Goal: Transaction & Acquisition: Purchase product/service

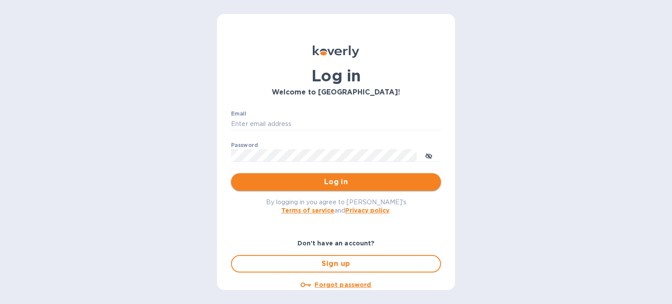
type input "[PERSON_NAME][EMAIL_ADDRESS][DOMAIN_NAME]"
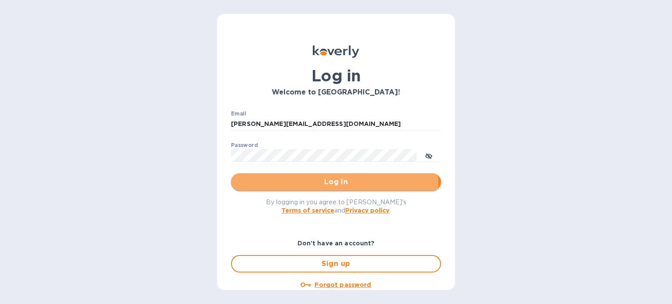
click at [304, 184] on span "Log in" at bounding box center [336, 182] width 196 height 10
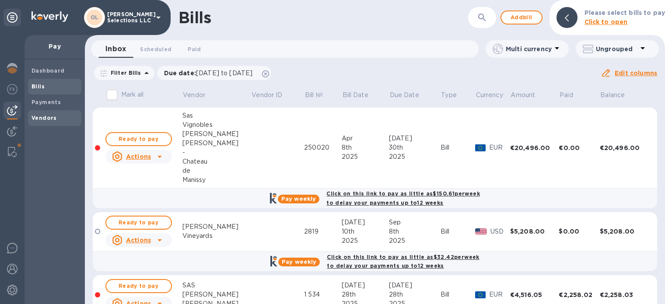
click at [51, 116] on b "Vendors" at bounding box center [43, 118] width 25 height 7
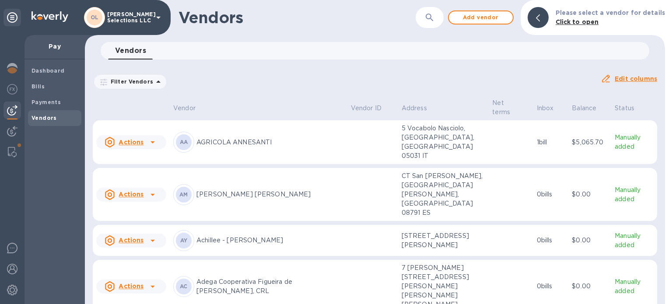
click at [427, 17] on button "button" at bounding box center [429, 17] width 21 height 21
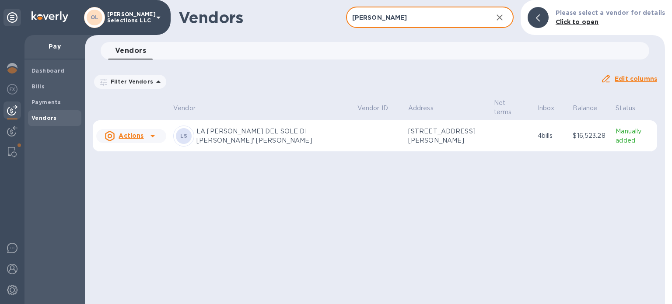
type input "[PERSON_NAME]"
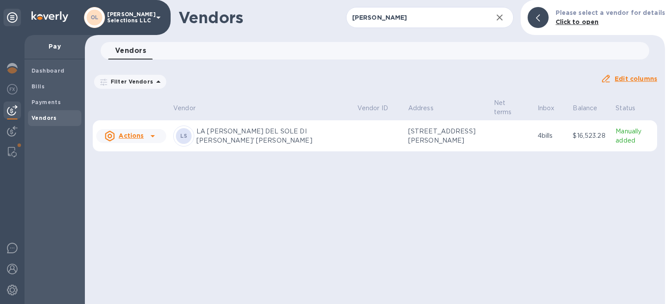
click at [354, 140] on td at bounding box center [379, 135] width 51 height 31
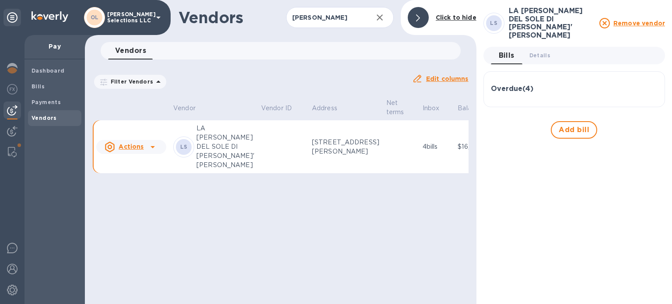
click at [531, 85] on h3 "Overdue ( 4 )" at bounding box center [512, 89] width 42 height 8
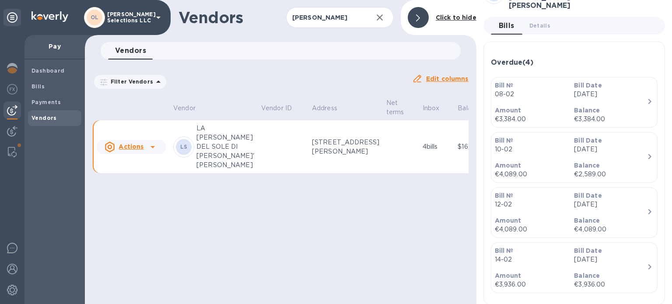
scroll to position [49, 0]
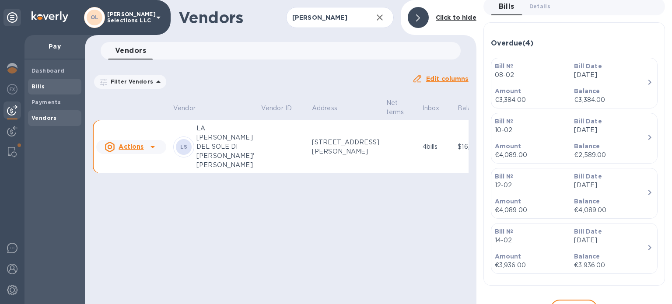
click at [54, 85] on span "Bills" at bounding box center [54, 86] width 46 height 9
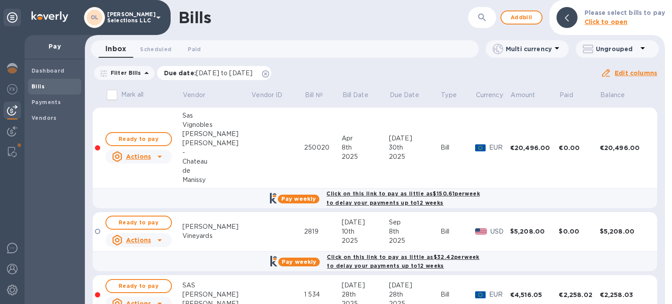
click at [269, 73] on icon at bounding box center [265, 73] width 7 height 7
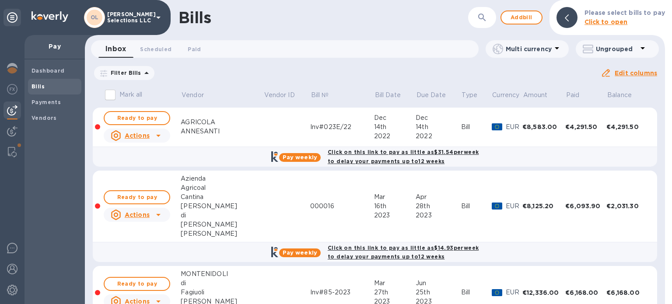
click at [482, 21] on icon "button" at bounding box center [482, 17] width 10 height 10
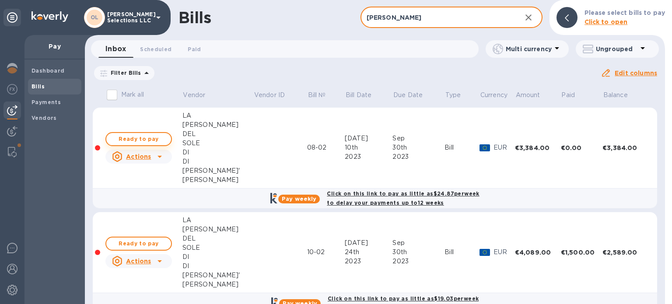
type input "[PERSON_NAME]"
click at [147, 138] on span "Ready to pay" at bounding box center [138, 139] width 51 height 10
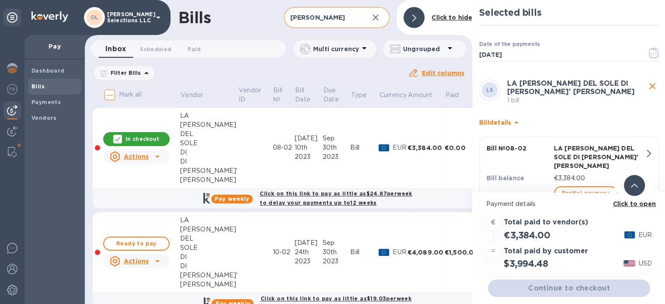
click at [620, 160] on p "LA [PERSON_NAME] DEL SOLE DI [PERSON_NAME]' [PERSON_NAME]" at bounding box center [599, 157] width 91 height 26
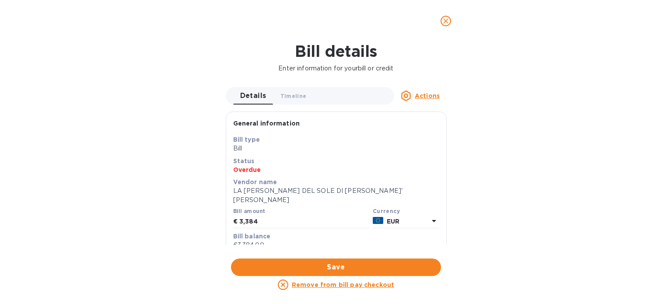
click at [448, 21] on icon "close" at bounding box center [445, 21] width 9 height 9
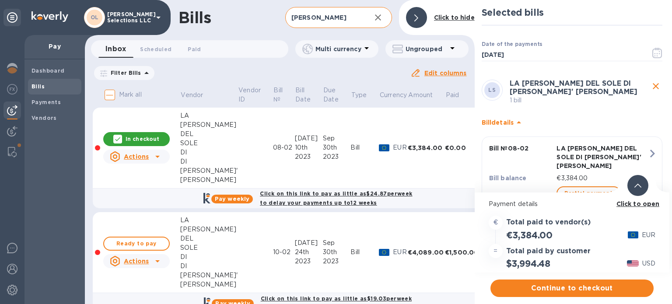
scroll to position [6, 0]
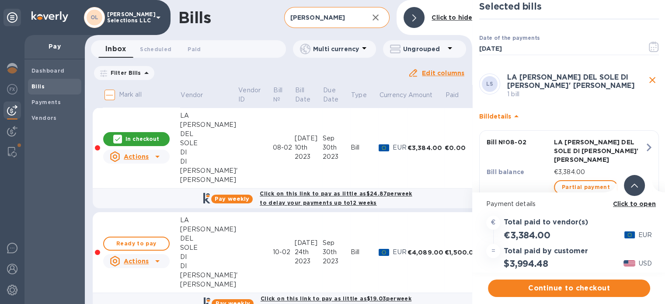
click at [600, 182] on span "Partial payment" at bounding box center [586, 187] width 48 height 10
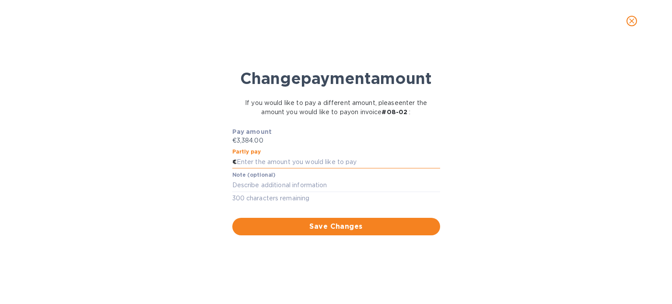
click at [275, 163] on input "text" at bounding box center [338, 162] width 203 height 13
type input "1,692"
click at [262, 183] on textarea at bounding box center [336, 184] width 208 height 7
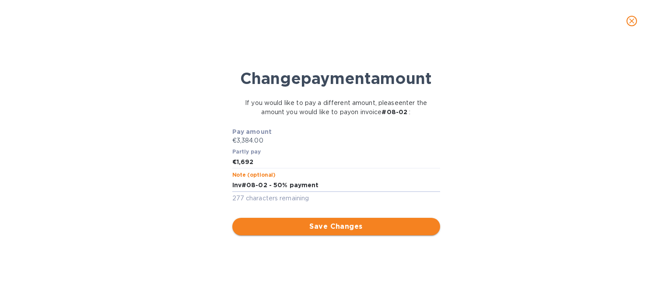
type textarea "Inv#08-02 - 50% payment"
click at [320, 227] on span "Save Changes" at bounding box center [336, 226] width 194 height 10
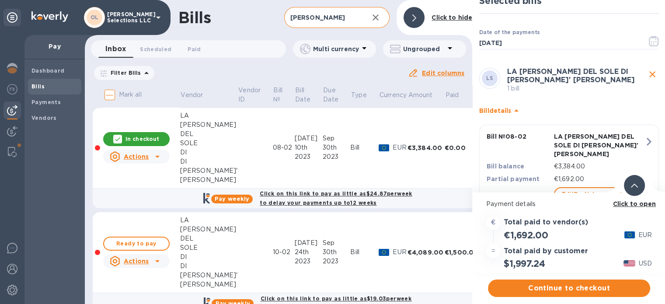
scroll to position [37, 0]
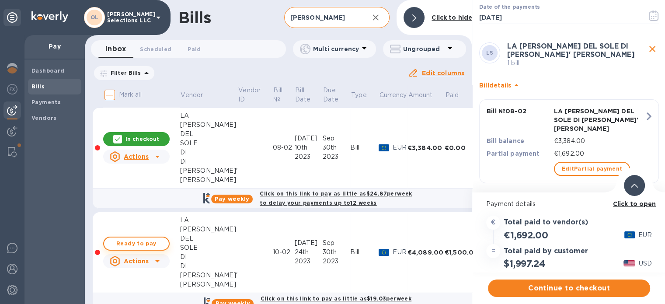
click at [133, 243] on span "Ready to pay" at bounding box center [136, 243] width 51 height 10
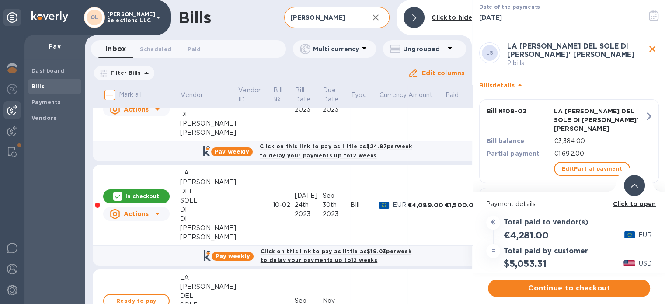
scroll to position [0, 0]
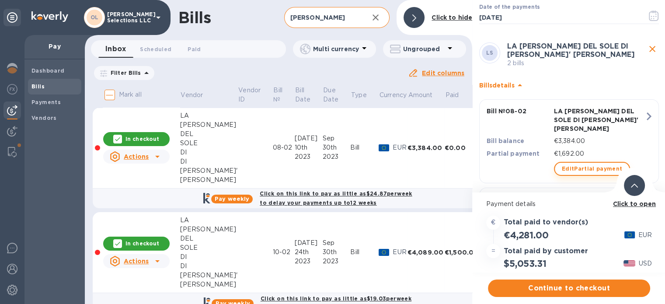
click at [598, 164] on span "Edit Partial payment" at bounding box center [592, 169] width 61 height 10
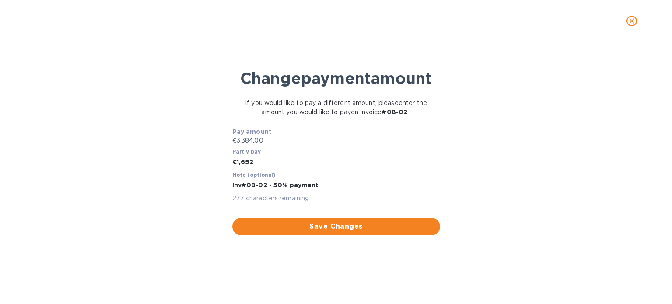
click at [632, 21] on icon "close" at bounding box center [631, 20] width 5 height 5
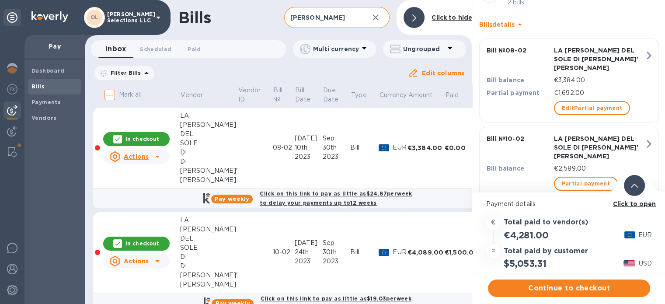
scroll to position [103, 0]
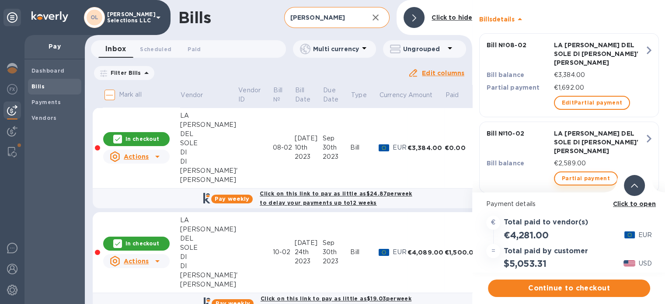
click at [593, 173] on span "Partial payment" at bounding box center [586, 178] width 48 height 10
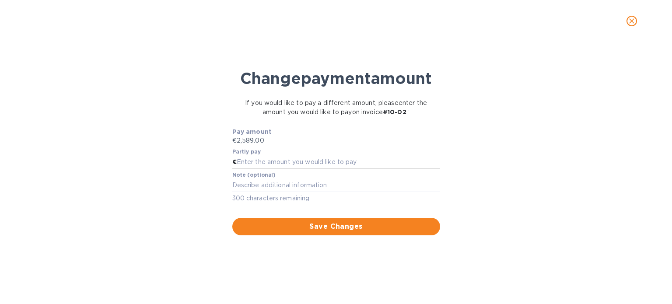
click at [259, 162] on input "text" at bounding box center [338, 162] width 203 height 13
type input "-1,294.50"
click at [263, 183] on textarea at bounding box center [336, 184] width 208 height 7
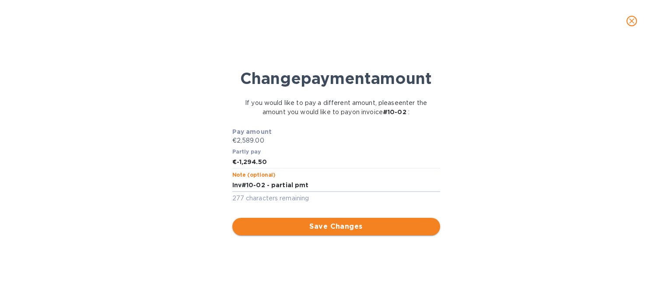
type textarea "Inv#10-02 - partial pmt"
click at [315, 225] on span "Save Changes" at bounding box center [336, 226] width 194 height 10
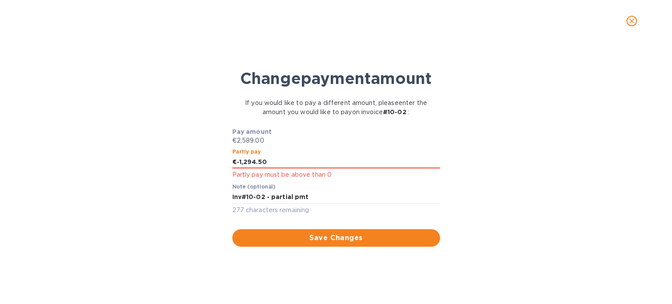
drag, startPoint x: 278, startPoint y: 161, endPoint x: 231, endPoint y: 157, distance: 47.4
click at [231, 157] on div "Partly pay € -1,294.50 Partly pay must be above than 0" at bounding box center [335, 164] width 211 height 35
click at [325, 198] on textarea "Inv#10-02 - partial pmt" at bounding box center [336, 196] width 208 height 7
click at [315, 164] on input "1,294.5" at bounding box center [338, 162] width 203 height 13
type input "1,294.50"
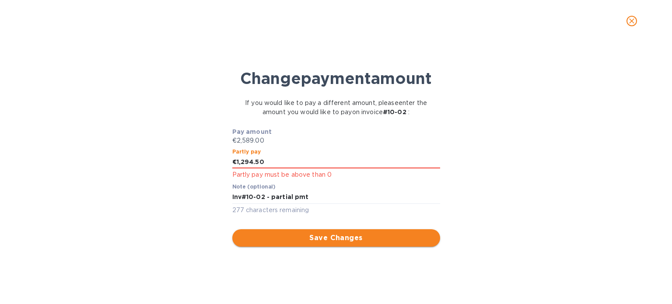
click at [313, 239] on span "Save Changes" at bounding box center [336, 238] width 194 height 10
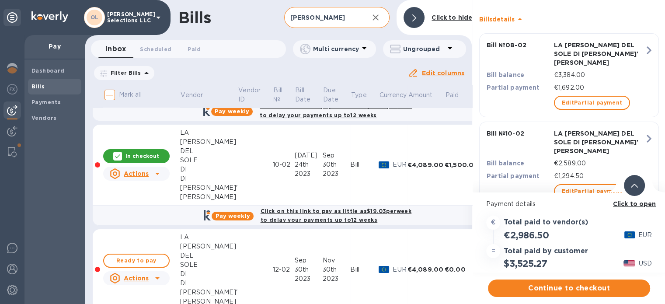
scroll to position [175, 0]
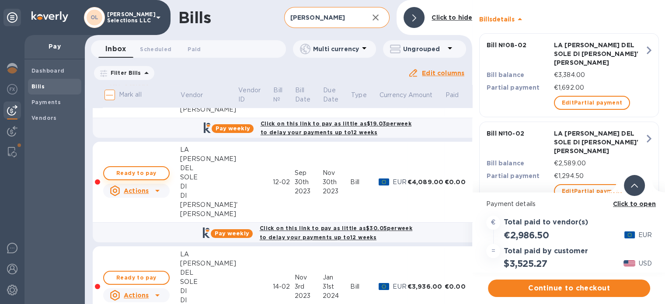
click at [131, 174] on span "Ready to pay" at bounding box center [136, 173] width 51 height 10
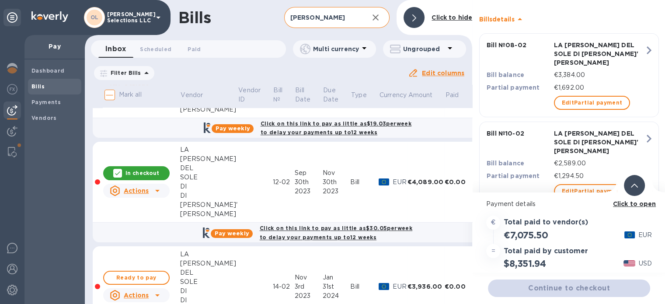
scroll to position [182, 0]
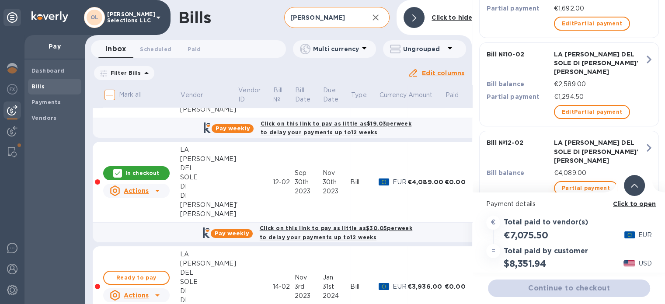
click at [574, 183] on span "Partial payment" at bounding box center [586, 188] width 48 height 10
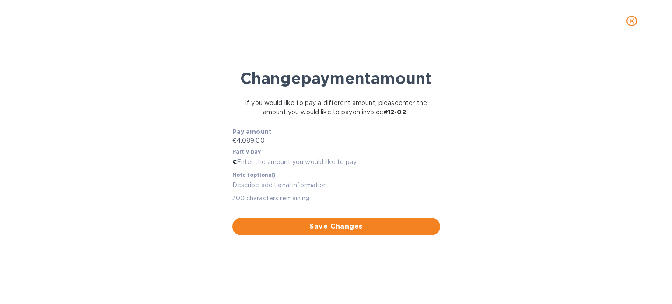
drag, startPoint x: 297, startPoint y: 166, endPoint x: 302, endPoint y: 166, distance: 5.7
click at [297, 166] on input "text" at bounding box center [338, 162] width 203 height 13
type input "2,044.5"
click at [294, 188] on textarea at bounding box center [336, 184] width 208 height 7
type textarea "Inv#12-02"
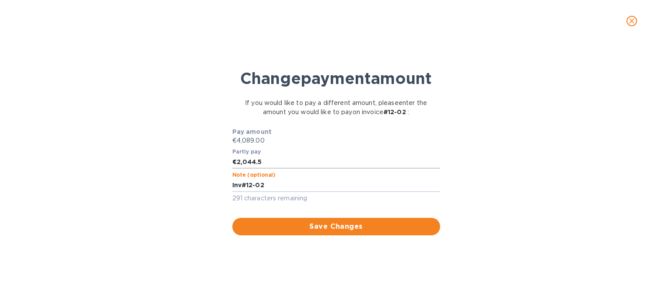
click at [275, 163] on input "2,044.5" at bounding box center [338, 162] width 203 height 13
type input "-2,044.50"
click at [272, 186] on textarea "Inv#12-02" at bounding box center [336, 184] width 208 height 7
type textarea "Inv#12-02 - 50% payment"
click at [280, 227] on span "Save Changes" at bounding box center [336, 226] width 194 height 10
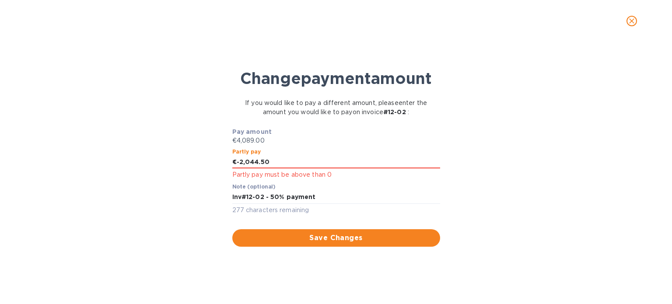
drag, startPoint x: 274, startPoint y: 161, endPoint x: 231, endPoint y: 150, distance: 44.1
click at [229, 153] on div "Pay amount €4,089.00 Partly pay € -2,044.50 Partly pay must be above than 0 Not…" at bounding box center [336, 187] width 216 height 130
type input "2,044.5"
click at [335, 191] on div "Inv#12-02 - 50% payment x" at bounding box center [336, 197] width 208 height 13
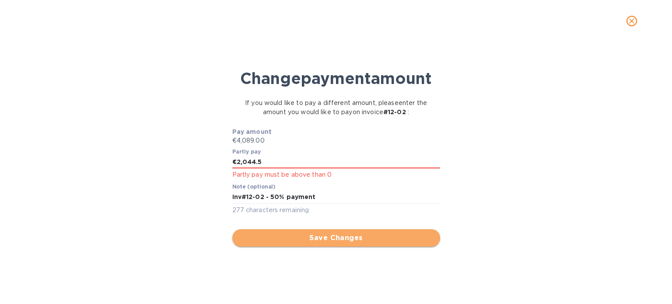
click at [320, 239] on span "Save Changes" at bounding box center [336, 238] width 194 height 10
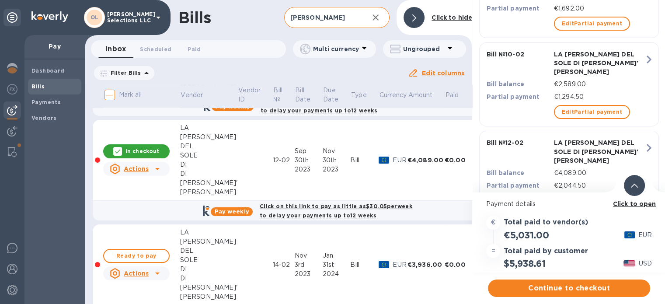
scroll to position [235, 0]
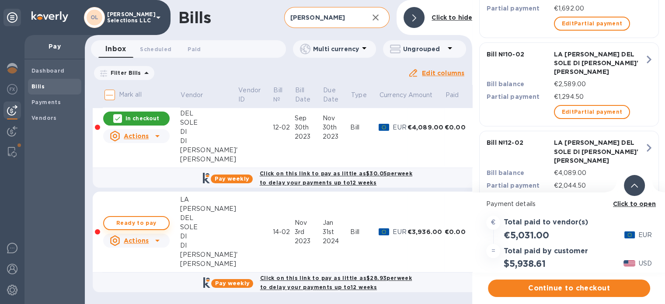
click at [137, 218] on span "Ready to pay" at bounding box center [136, 223] width 51 height 10
checkbox input "true"
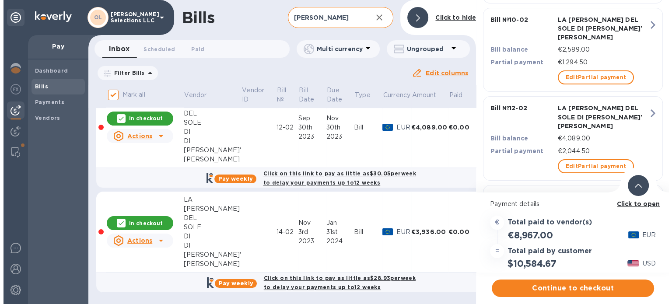
scroll to position [262, 0]
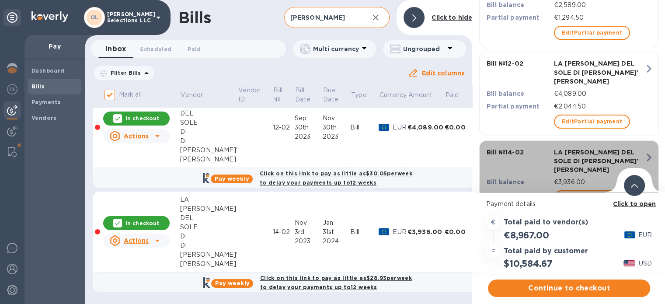
click at [576, 192] on span "Partial payment" at bounding box center [586, 197] width 48 height 10
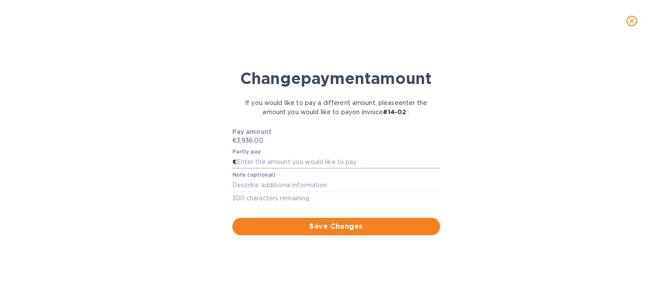
click at [292, 156] on input "text" at bounding box center [338, 162] width 203 height 13
type input "1,968"
click at [276, 185] on textarea at bounding box center [336, 184] width 208 height 7
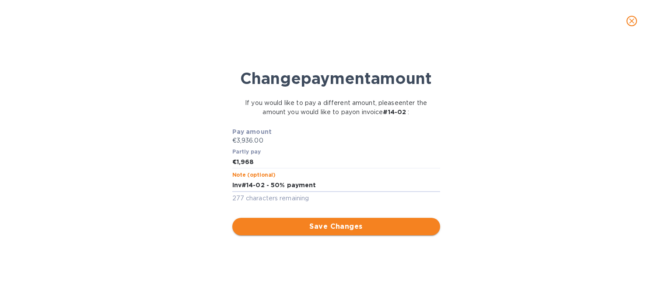
type textarea "Inv#14-02 - 50% payment"
click at [318, 224] on span "Save Changes" at bounding box center [336, 226] width 194 height 10
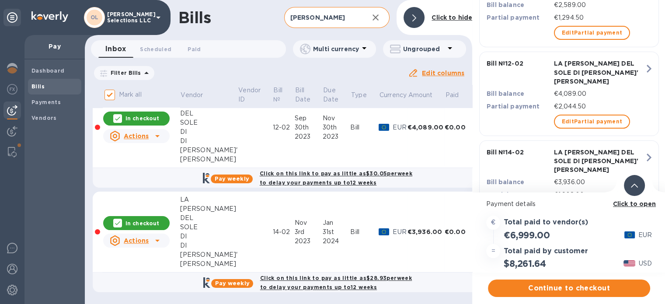
click at [649, 203] on b "Click to open" at bounding box center [634, 203] width 43 height 7
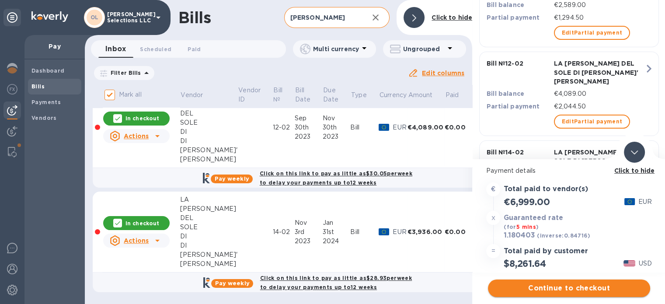
click at [585, 291] on span "Continue to checkout" at bounding box center [569, 288] width 148 height 10
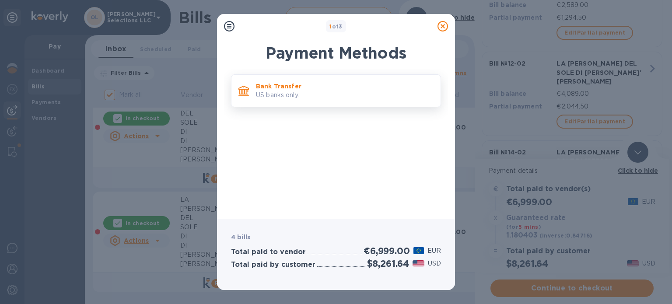
click at [341, 99] on p "US banks only." at bounding box center [345, 95] width 178 height 9
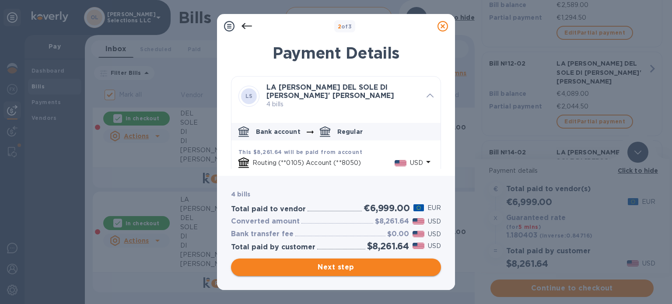
click at [322, 270] on span "Next step" at bounding box center [336, 267] width 196 height 10
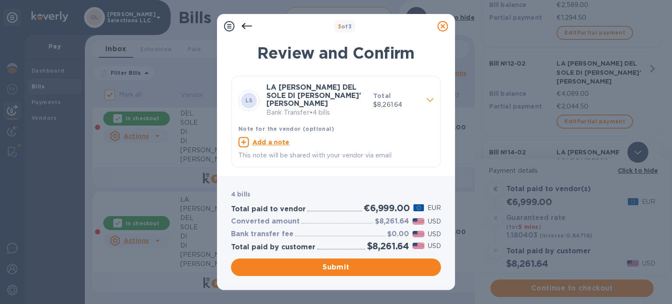
click at [269, 139] on u "Add a note" at bounding box center [270, 142] width 37 height 7
click at [269, 140] on textarea at bounding box center [328, 143] width 181 height 7
type textarea "I"
click at [429, 137] on icon at bounding box center [428, 142] width 10 height 10
click at [338, 268] on span "Submit" at bounding box center [336, 267] width 196 height 10
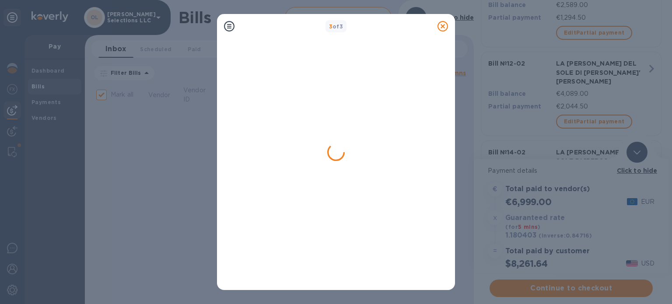
scroll to position [0, 0]
checkbox input "false"
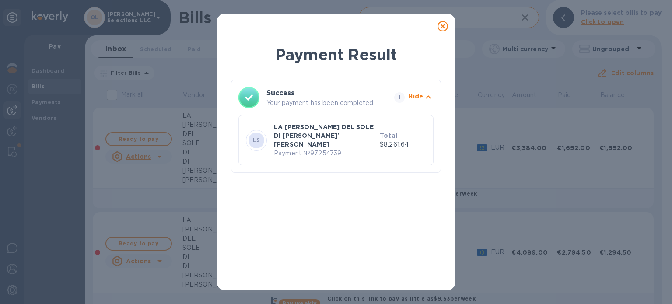
click at [443, 26] on icon at bounding box center [442, 26] width 10 height 10
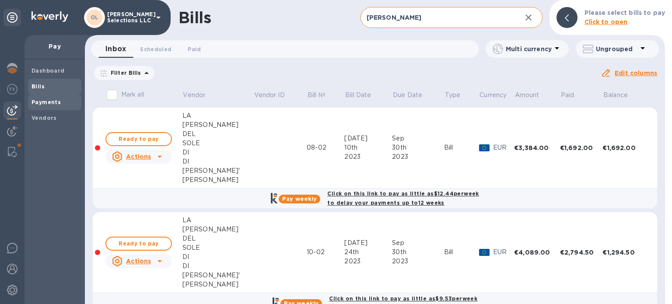
click at [49, 103] on b "Payments" at bounding box center [45, 102] width 29 height 7
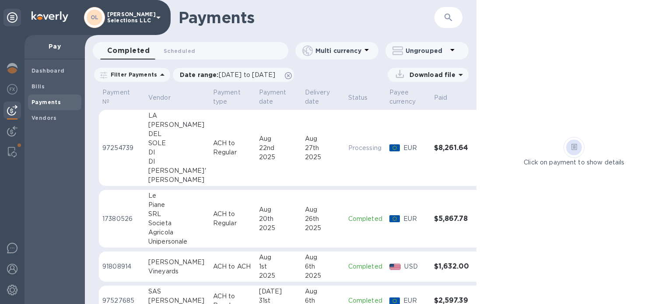
click at [317, 120] on td "[DATE]" at bounding box center [322, 148] width 43 height 77
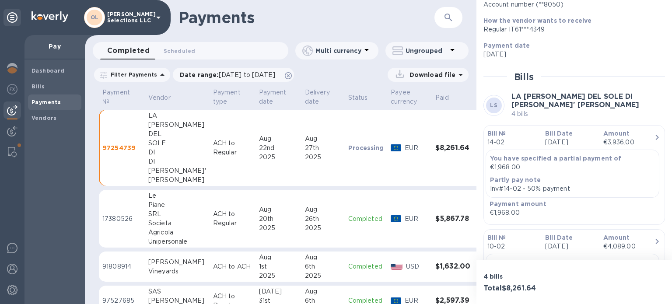
scroll to position [175, 0]
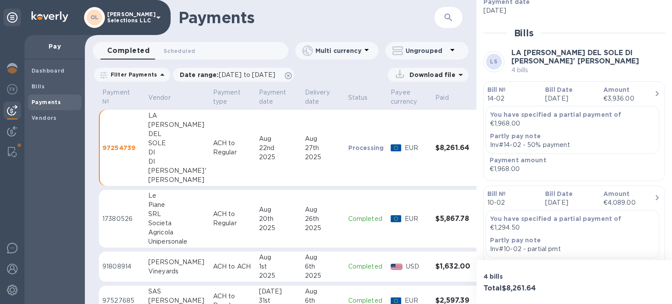
click at [600, 93] on div "Amount €3,936.00" at bounding box center [629, 94] width 58 height 25
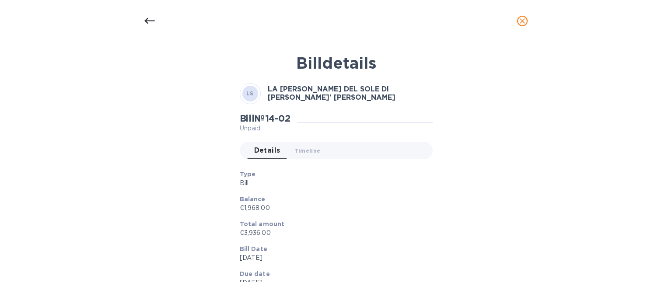
click at [523, 25] on icon "close" at bounding box center [522, 21] width 9 height 9
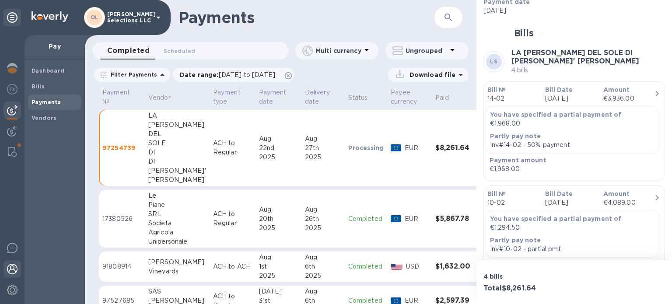
click at [8, 273] on img at bounding box center [12, 269] width 10 height 10
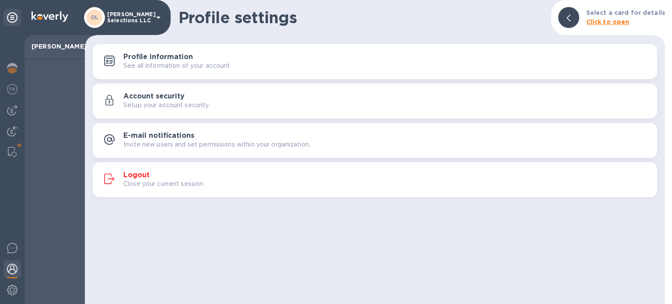
click at [145, 176] on h3 "Logout" at bounding box center [136, 175] width 26 height 8
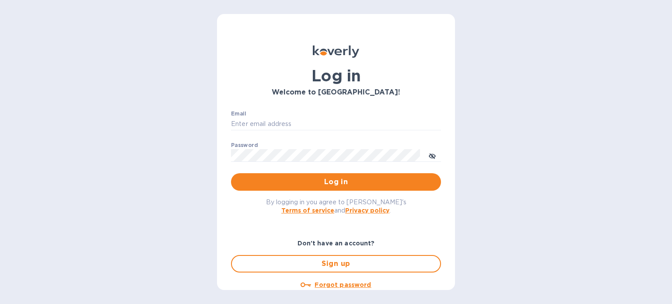
type input "[PERSON_NAME][EMAIL_ADDRESS][DOMAIN_NAME]"
